Goal: Task Accomplishment & Management: Manage account settings

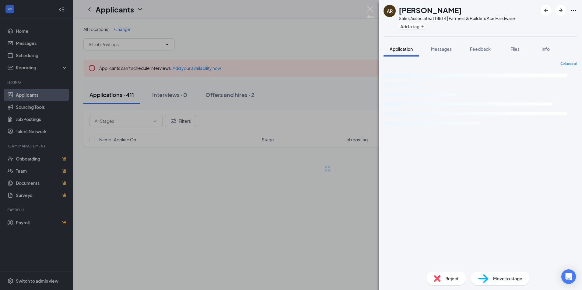
click at [28, 119] on div "AR [PERSON_NAME] Sales Associate at 18814 | Farmers & Builders Ace Hardware Add…" at bounding box center [291, 145] width 582 height 290
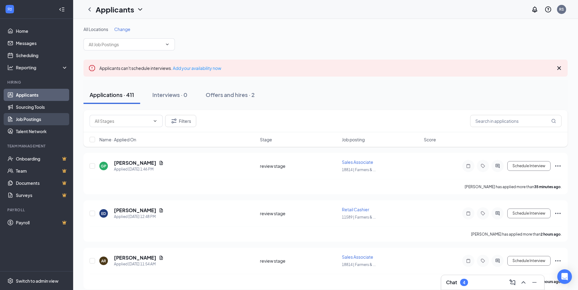
click at [31, 120] on link "Job Postings" at bounding box center [42, 119] width 52 height 12
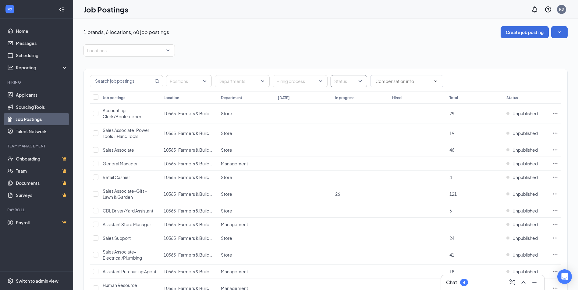
click at [360, 81] on div "Status" at bounding box center [348, 81] width 37 height 12
click at [338, 97] on div at bounding box center [337, 97] width 5 height 5
click at [170, 51] on div "Locations" at bounding box center [128, 50] width 91 height 12
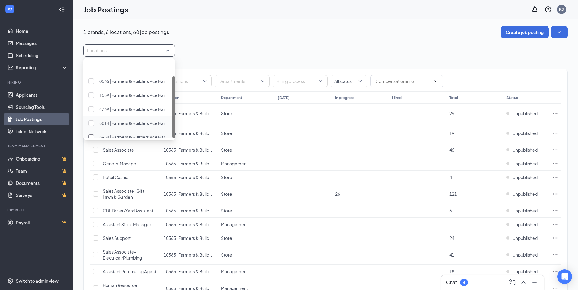
scroll to position [20, 0]
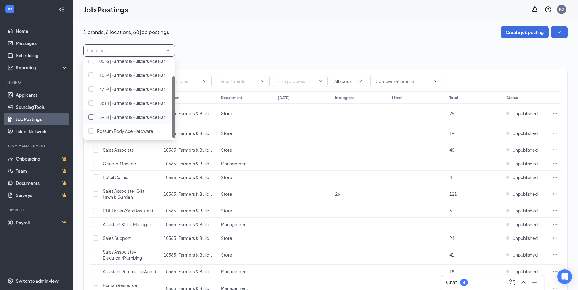
click at [127, 117] on span "18964 | Farmers & Builders Ace Hardware" at bounding box center [137, 116] width 81 height 5
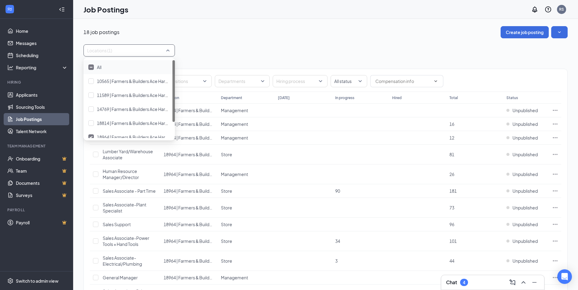
scroll to position [20, 0]
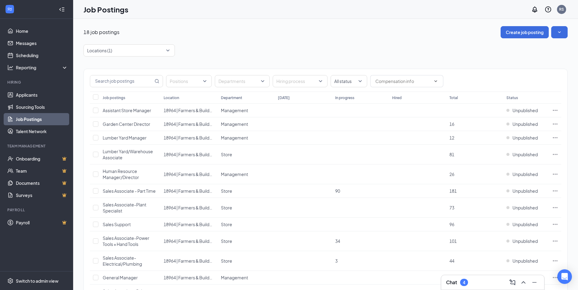
click at [237, 33] on div "18 job postings Create job posting" at bounding box center [325, 32] width 484 height 12
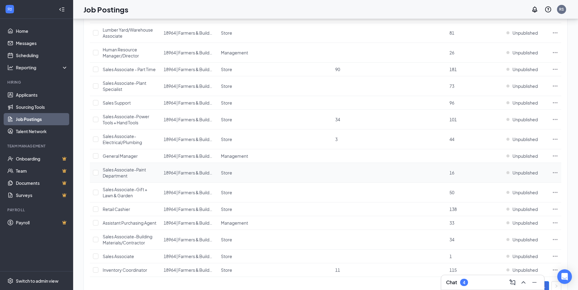
scroll to position [142, 0]
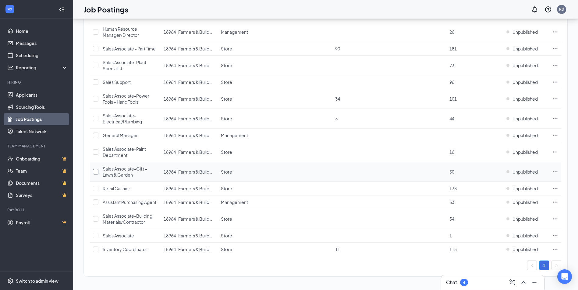
click at [95, 171] on input "checkbox" at bounding box center [95, 171] width 5 height 5
checkbox input "true"
click at [522, 169] on span "Unpublished" at bounding box center [524, 172] width 25 height 6
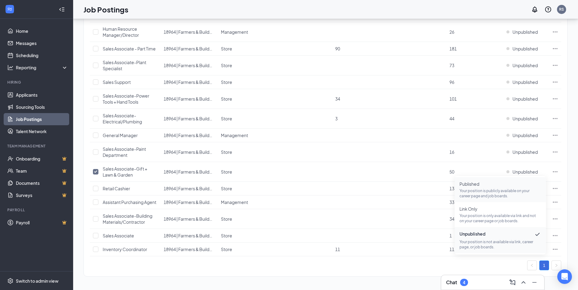
click at [476, 191] on p "Your position is publicly available on your career page and job boards." at bounding box center [500, 193] width 82 height 10
